Goal: Ask a question

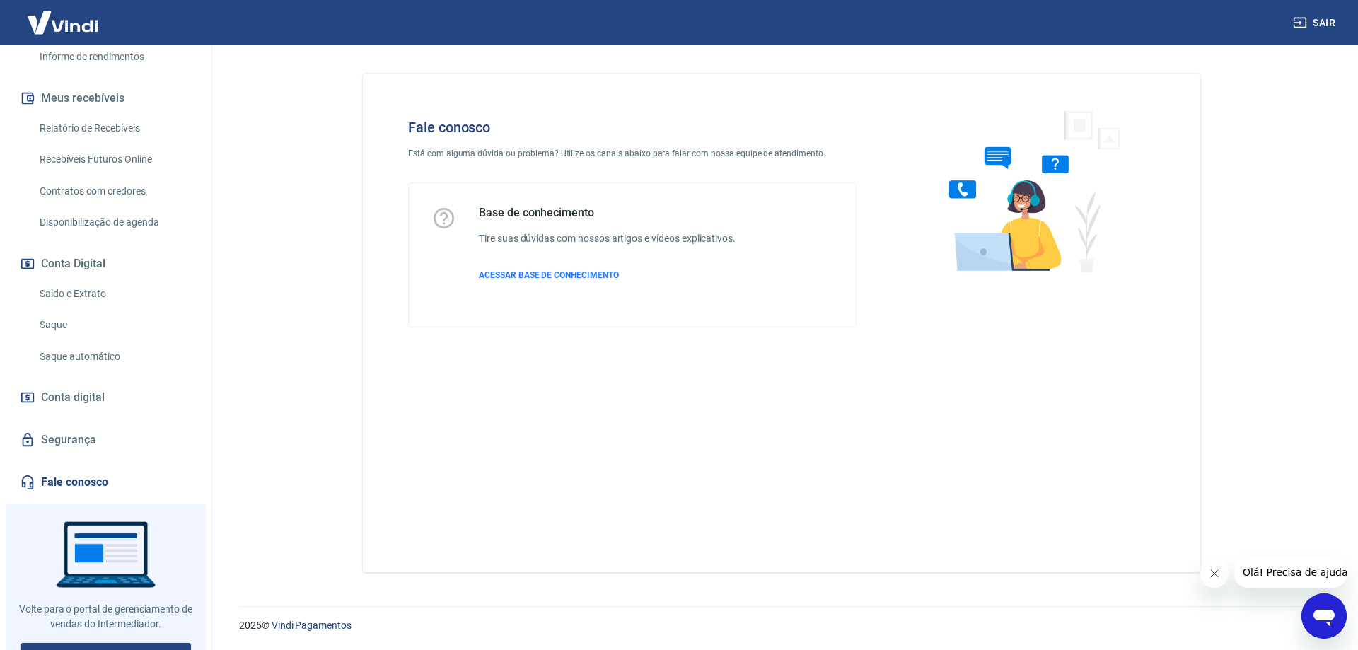
scroll to position [291, 0]
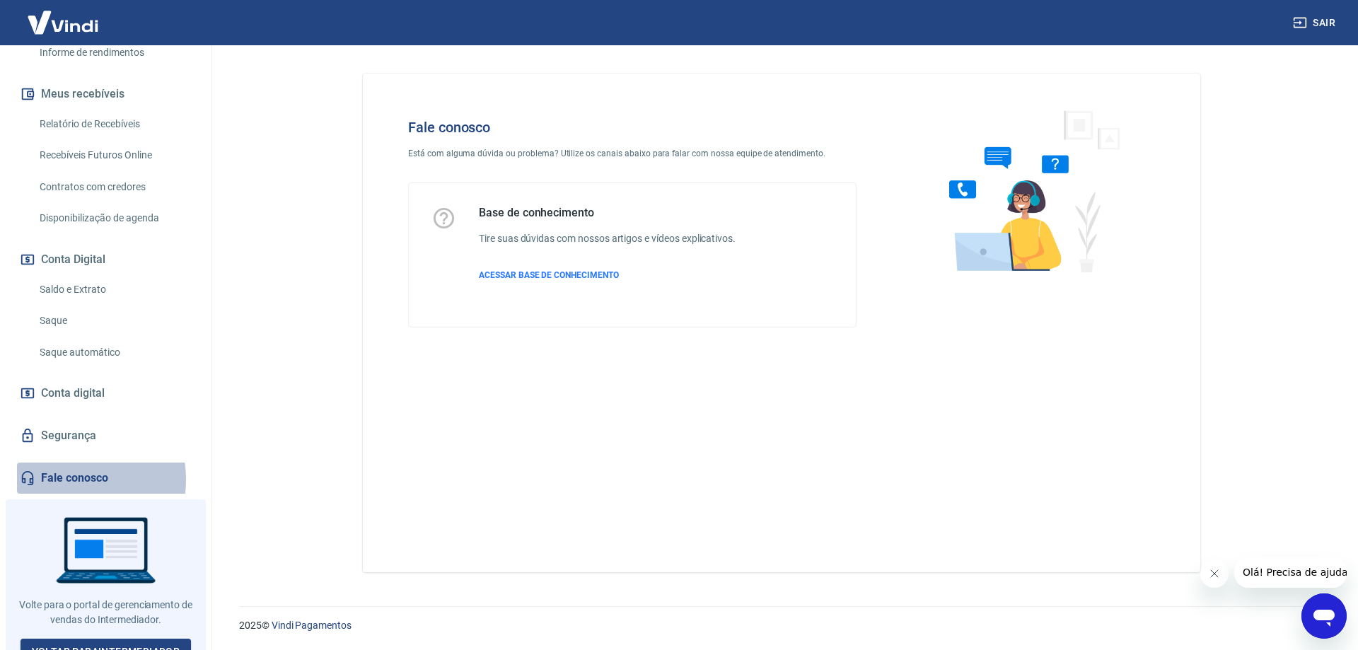
click at [65, 465] on link "Fale conosco" at bounding box center [106, 478] width 178 height 31
click at [552, 269] on p "ACESSAR BASE DE CONHECIMENTO" at bounding box center [607, 275] width 257 height 13
